Goal: Task Accomplishment & Management: Use online tool/utility

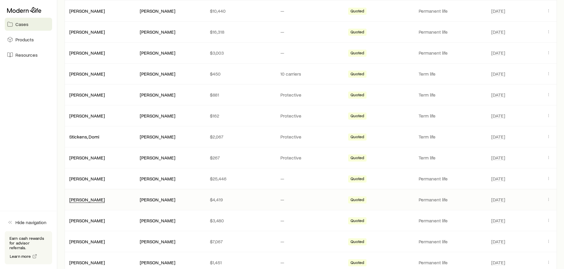
scroll to position [148, 0]
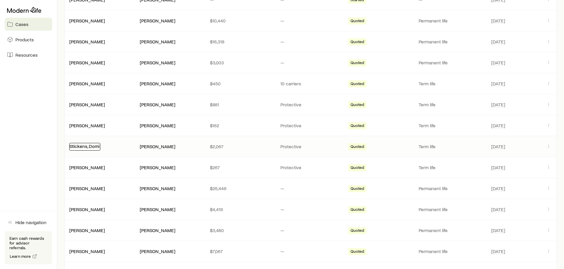
click at [91, 145] on link "Stickens, Domi" at bounding box center [85, 146] width 30 height 6
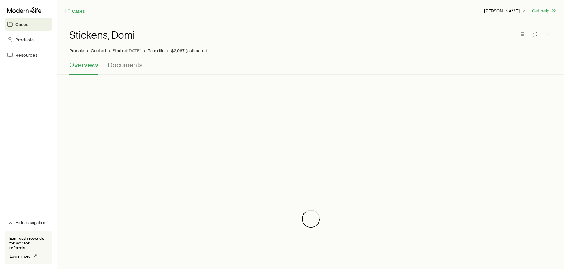
scroll to position [30, 0]
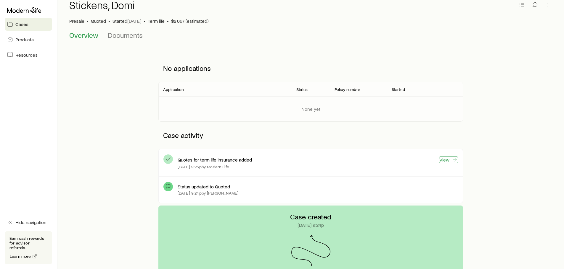
click at [445, 160] on link "View" at bounding box center [448, 160] width 19 height 7
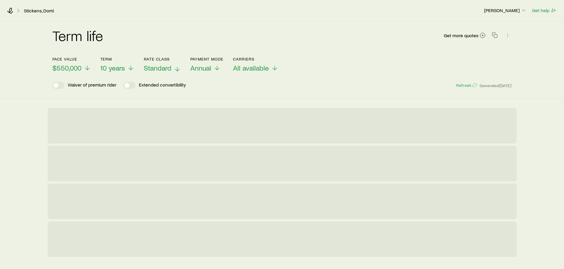
click at [160, 68] on span "Standard" at bounding box center [158, 68] width 28 height 8
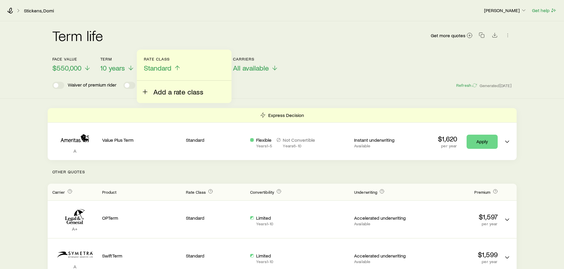
click at [163, 91] on span "Add a rate class" at bounding box center [178, 92] width 50 height 8
